Goal: Information Seeking & Learning: Learn about a topic

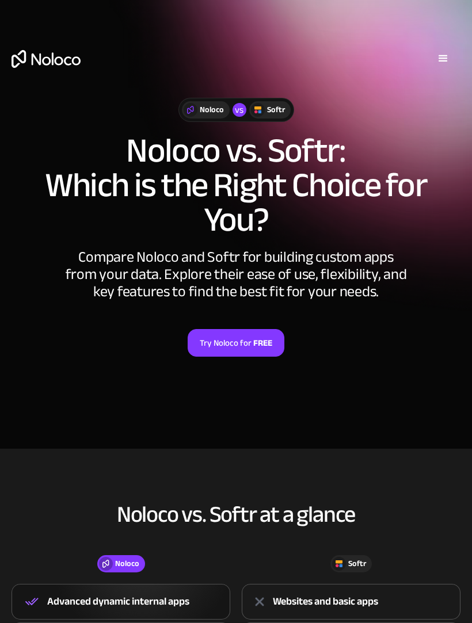
click at [39, 58] on img "home" at bounding box center [46, 59] width 69 height 18
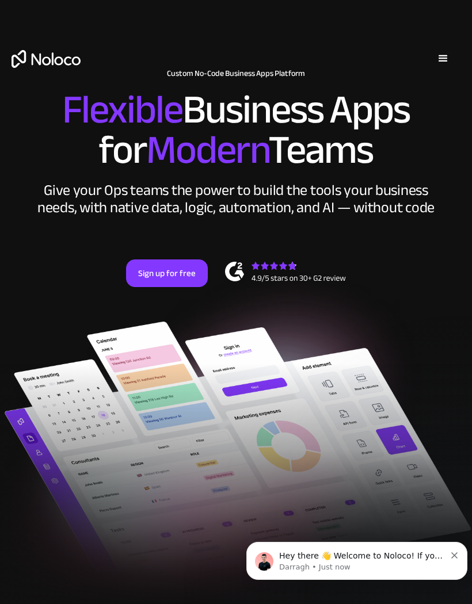
click at [425, 36] on div "Solutions Use Cases Business Types Project Management Keep track of customers, …" at bounding box center [236, 70] width 472 height 81
click at [446, 64] on div "menu" at bounding box center [443, 59] width 14 height 14
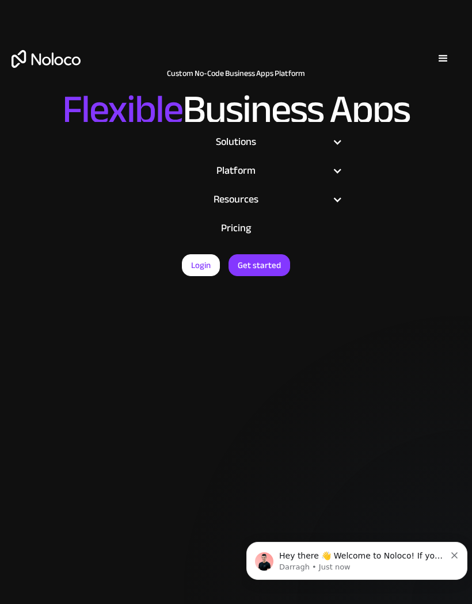
click at [241, 226] on link "Pricing" at bounding box center [236, 228] width 236 height 29
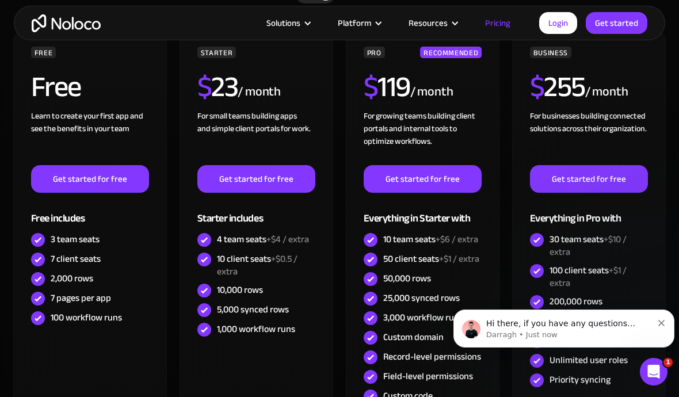
click at [471, 321] on div "Hi there, if you have any questions about our pricing, just let us know! [PERSO…" at bounding box center [563, 329] width 221 height 38
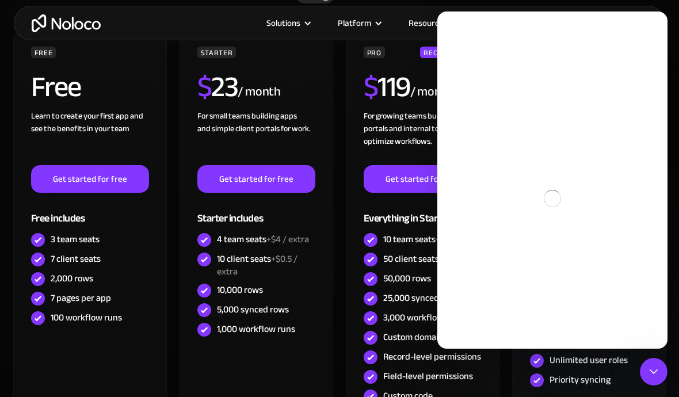
scroll to position [372, 0]
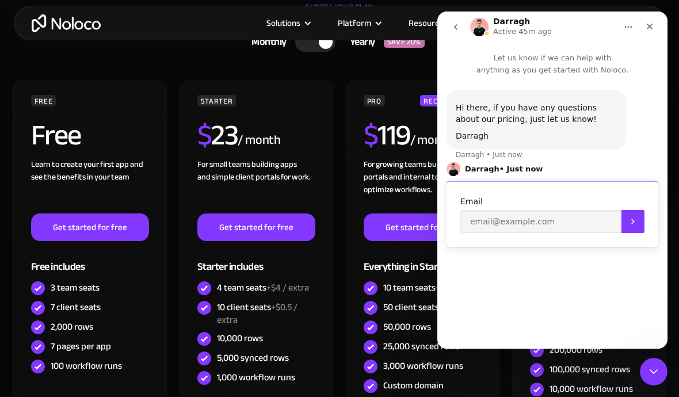
click at [471, 24] on div "Close" at bounding box center [649, 26] width 21 height 21
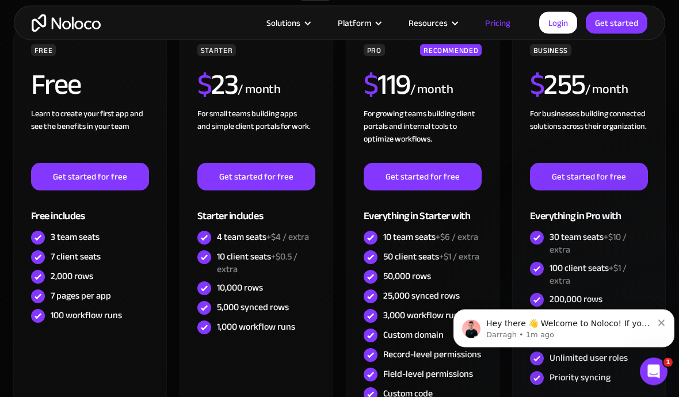
scroll to position [422, 0]
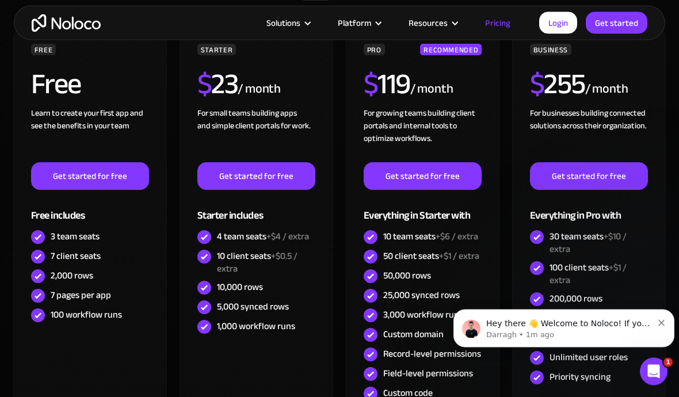
click at [471, 322] on button "Dismiss notification" at bounding box center [661, 320] width 7 height 9
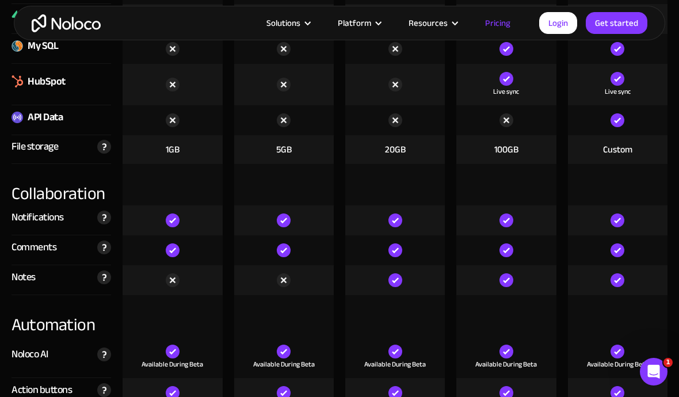
scroll to position [2050, 0]
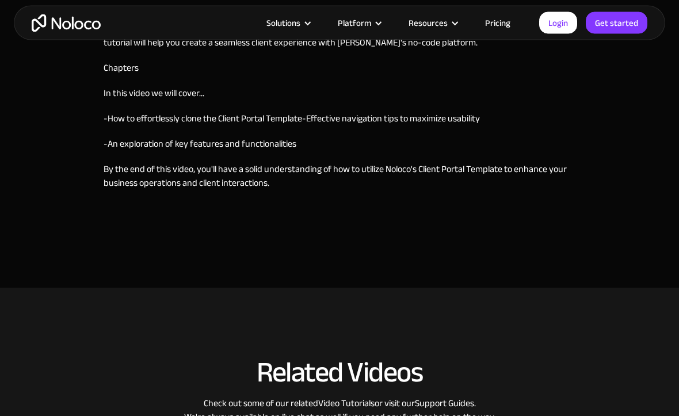
scroll to position [479, 0]
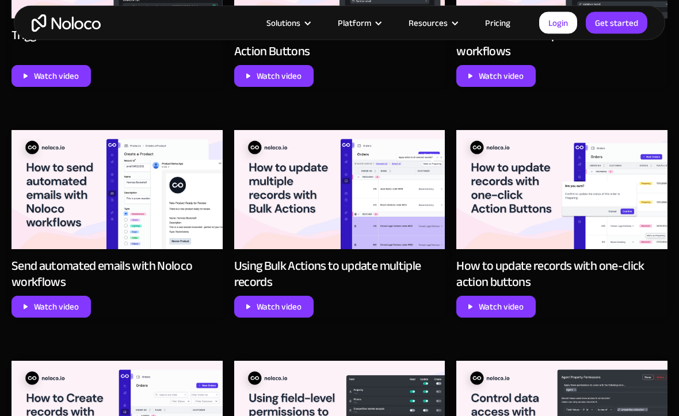
scroll to position [1674, 0]
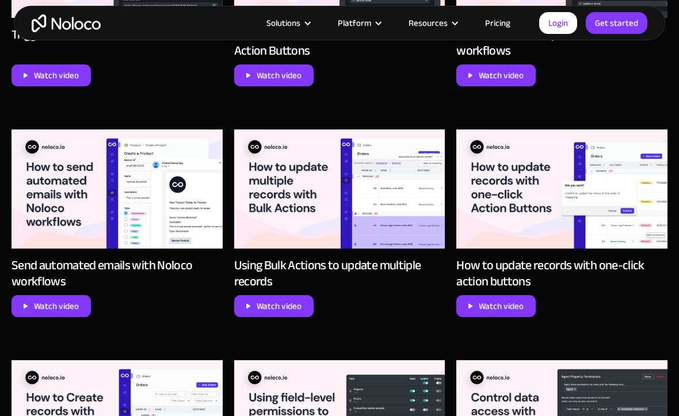
click at [631, 195] on img at bounding box center [561, 188] width 211 height 119
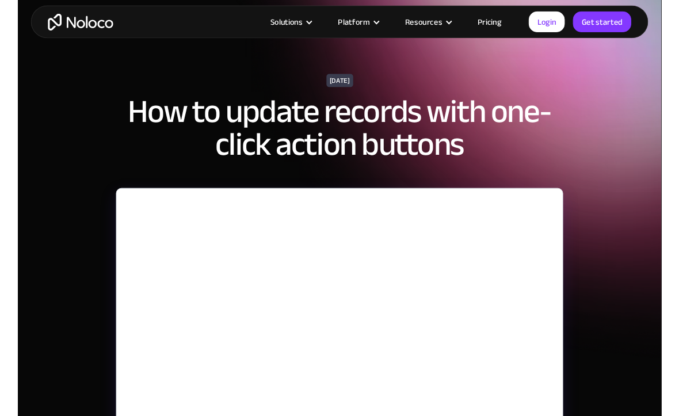
scroll to position [110, 0]
